Goal: Information Seeking & Learning: Learn about a topic

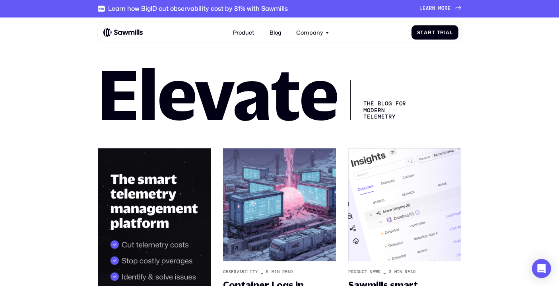
click at [446, 9] on div "L e a r n m o r e L e a r n m o r e" at bounding box center [435, 9] width 31 height 6
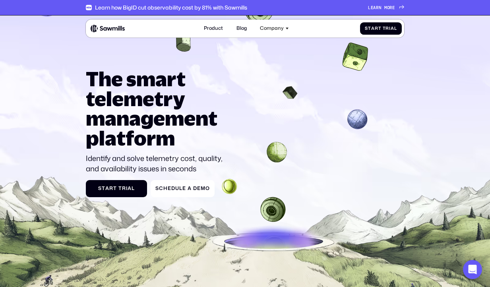
click at [391, 6] on div "L e a r n m o r e L e a r n m o r e" at bounding box center [381, 7] width 27 height 5
